Goal: Task Accomplishment & Management: Use online tool/utility

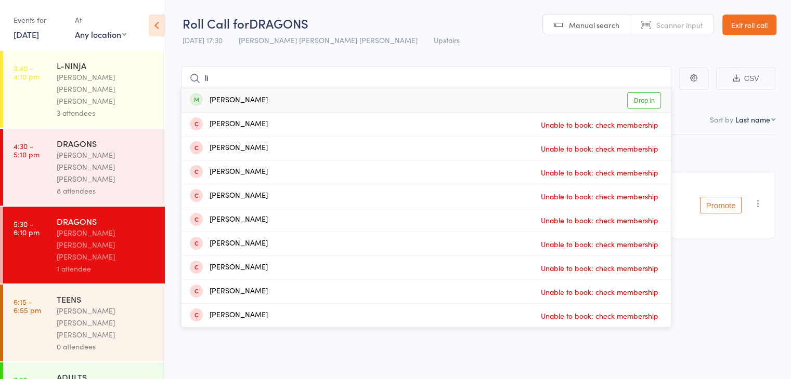
type input "li"
click at [535, 90] on div "[PERSON_NAME] Drop in" at bounding box center [425, 100] width 489 height 24
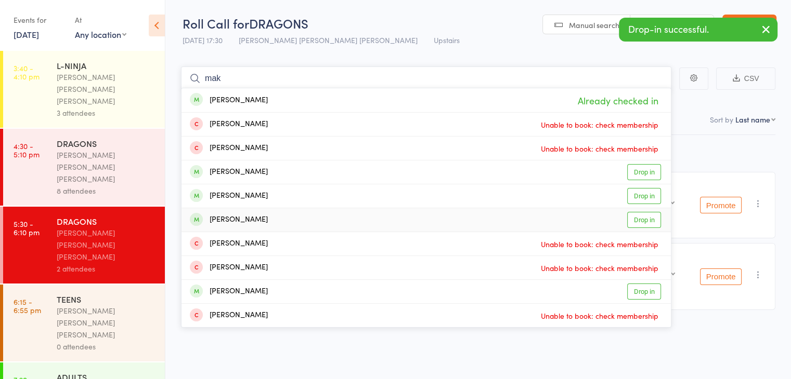
type input "mak"
click at [462, 225] on div "[PERSON_NAME] Drop in" at bounding box center [425, 219] width 489 height 23
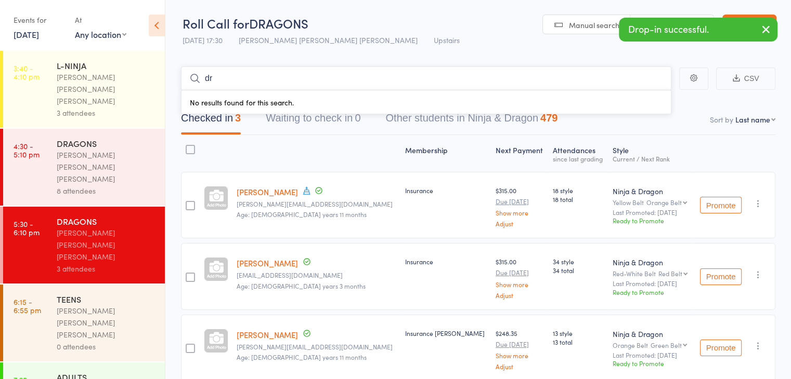
type input "d"
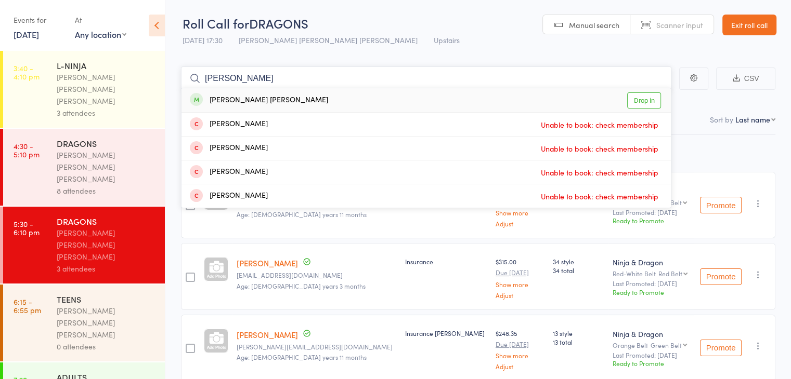
type input "[PERSON_NAME]"
click at [351, 100] on div "[PERSON_NAME] [PERSON_NAME] Drop in" at bounding box center [425, 100] width 489 height 24
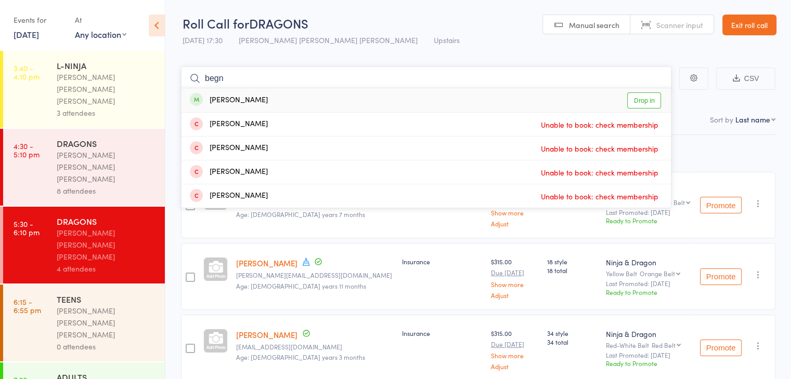
type input "begn"
click at [287, 101] on div "[PERSON_NAME] Drop in" at bounding box center [425, 100] width 489 height 24
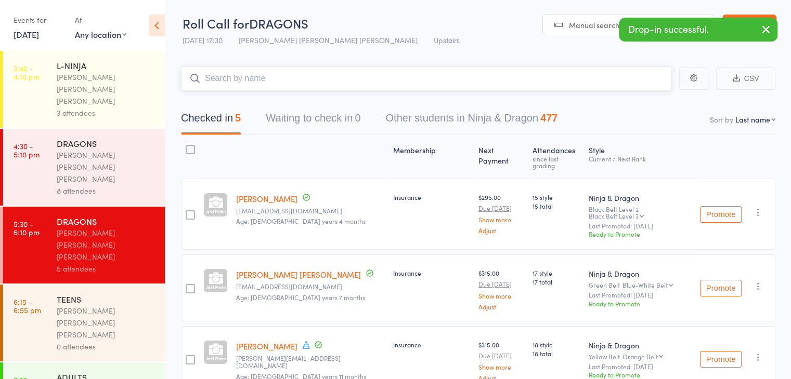
type input "f"
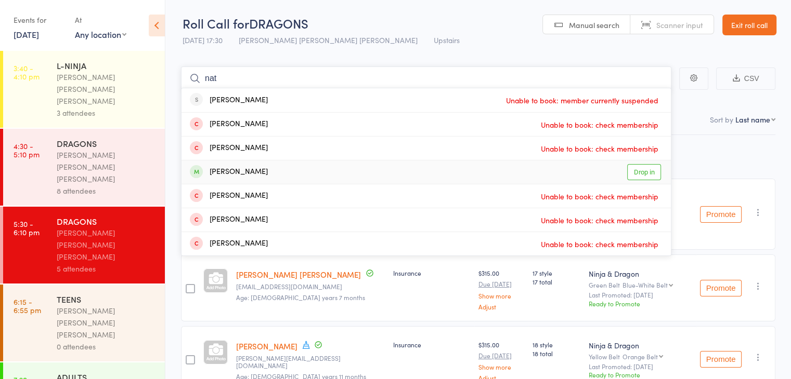
type input "nat"
click at [278, 169] on div "[PERSON_NAME] Drop in" at bounding box center [425, 172] width 489 height 23
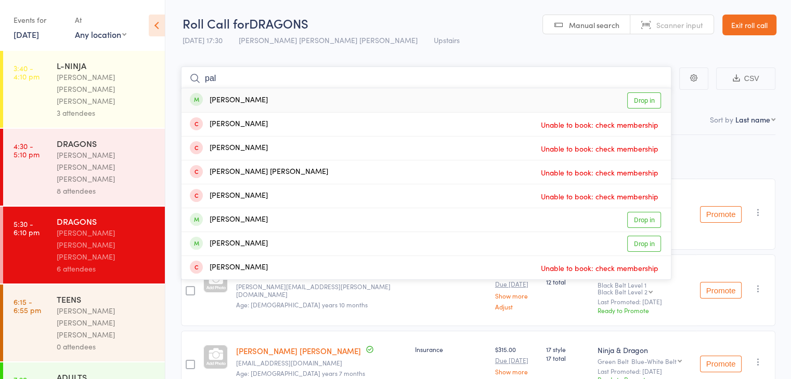
type input "pal"
click at [307, 107] on div "[PERSON_NAME] Drop in" at bounding box center [425, 100] width 489 height 24
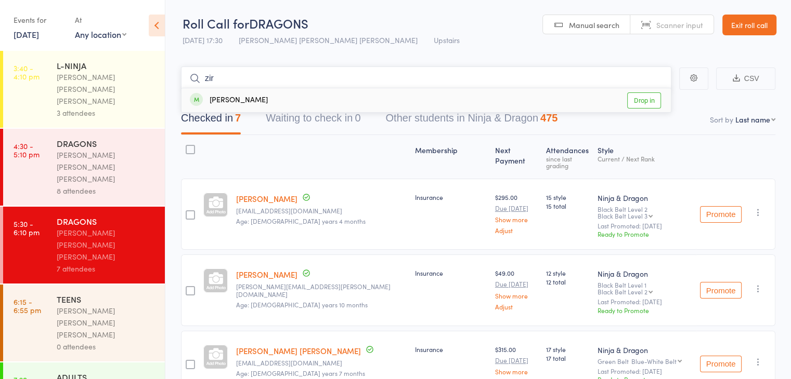
type input "zir"
click at [308, 103] on div "[PERSON_NAME] Drop in" at bounding box center [425, 100] width 489 height 24
